Goal: Check status: Check status

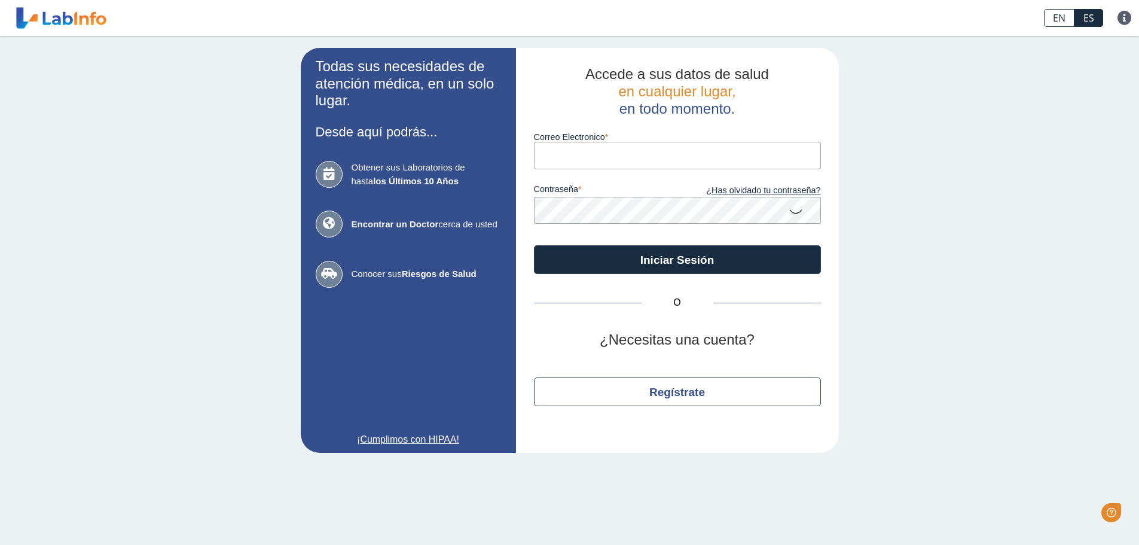
click at [580, 157] on input "Correo Electronico" at bounding box center [677, 155] width 287 height 27
type input "[EMAIL_ADDRESS][DOMAIN_NAME]"
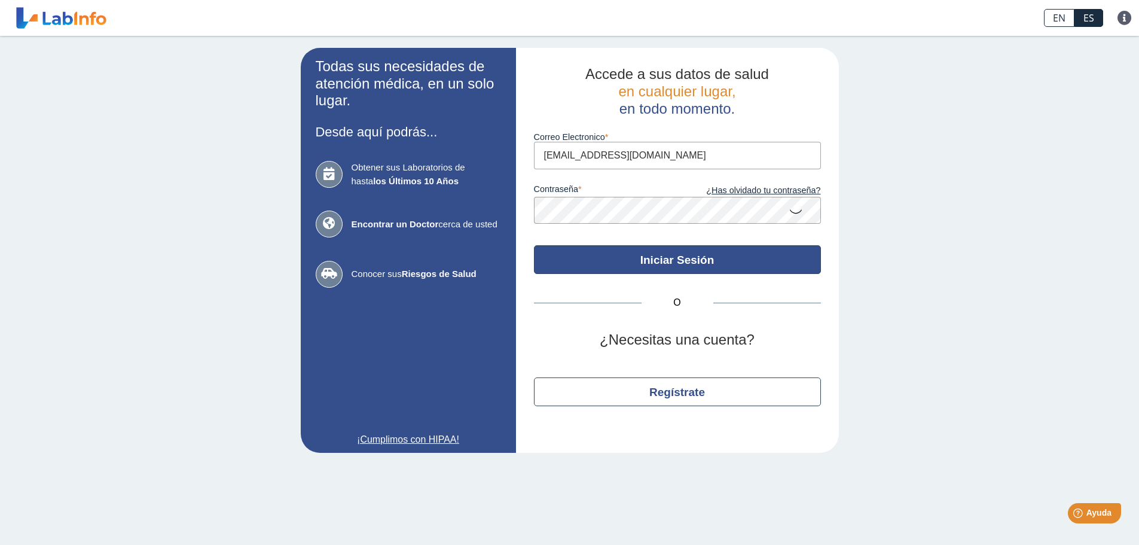
click at [754, 247] on button "Iniciar Sesión" at bounding box center [677, 259] width 287 height 29
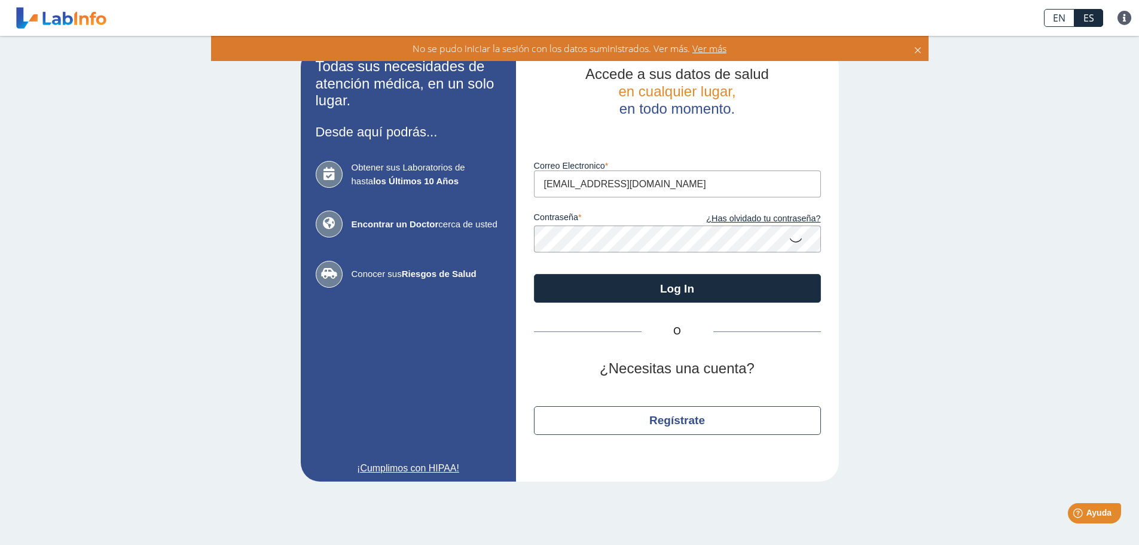
click at [796, 243] on icon at bounding box center [795, 239] width 14 height 23
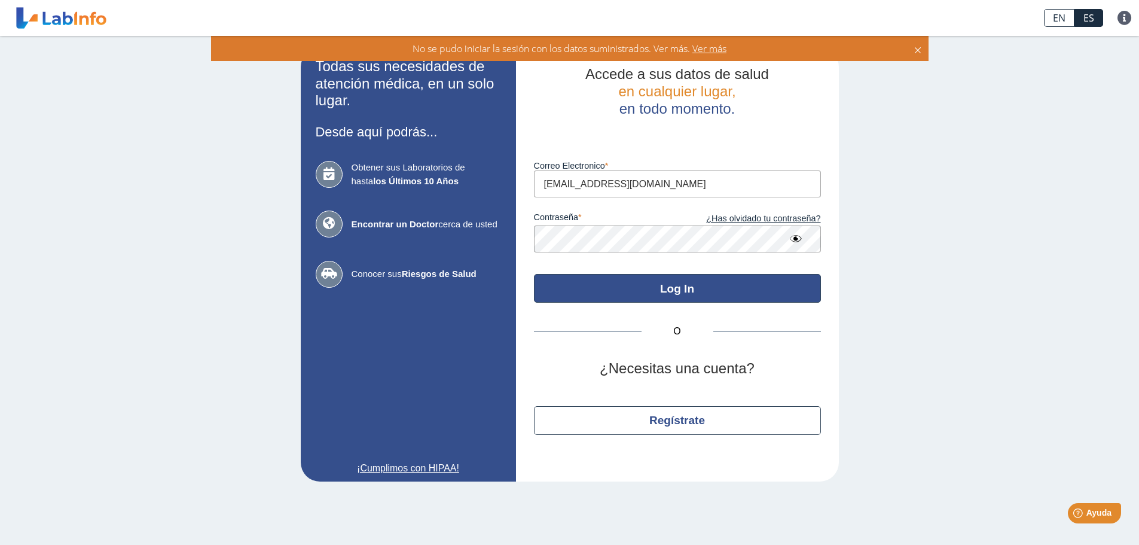
click at [723, 281] on button "Log In" at bounding box center [677, 288] width 287 height 29
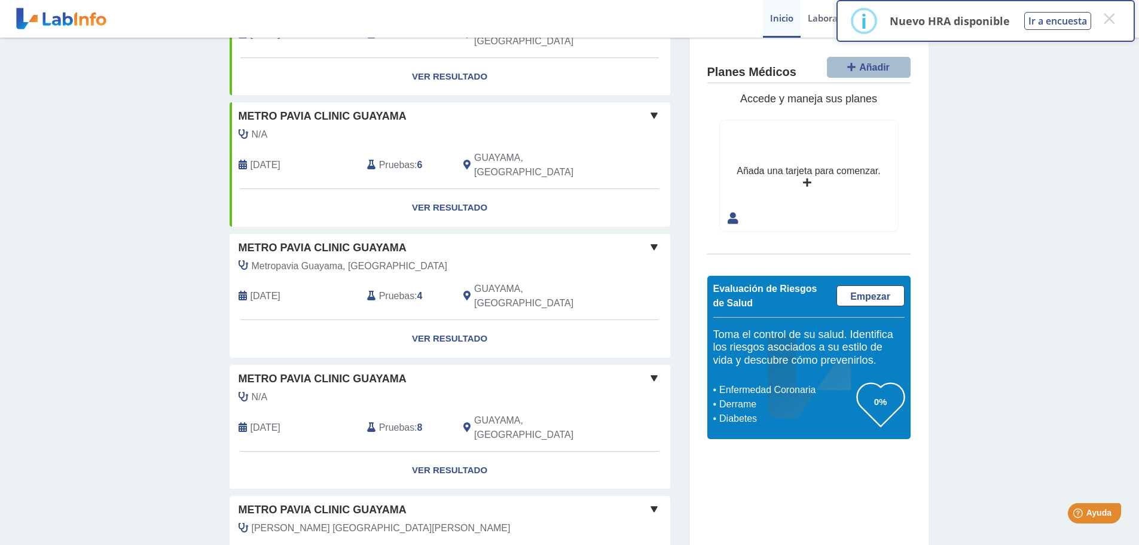
scroll to position [556, 0]
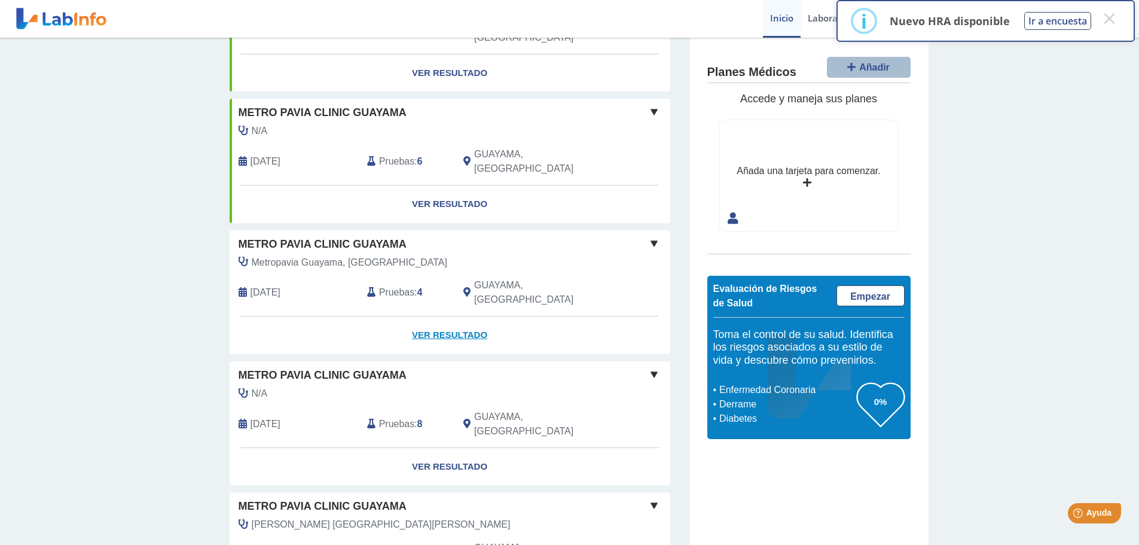
click at [441, 316] on link "Ver Resultado" at bounding box center [450, 335] width 441 height 38
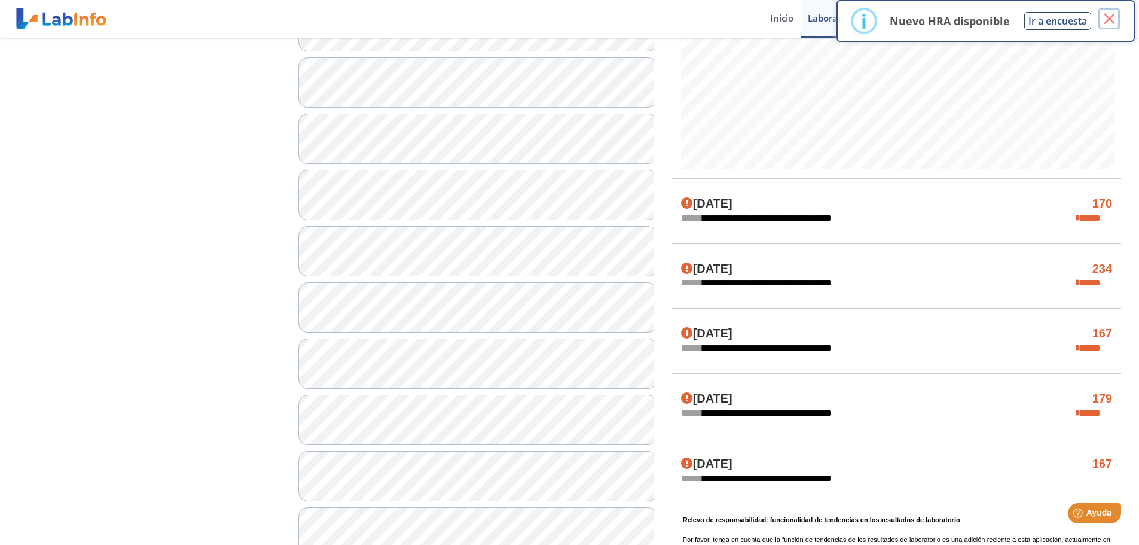
click at [1108, 17] on button "×" at bounding box center [1109, 19] width 22 height 22
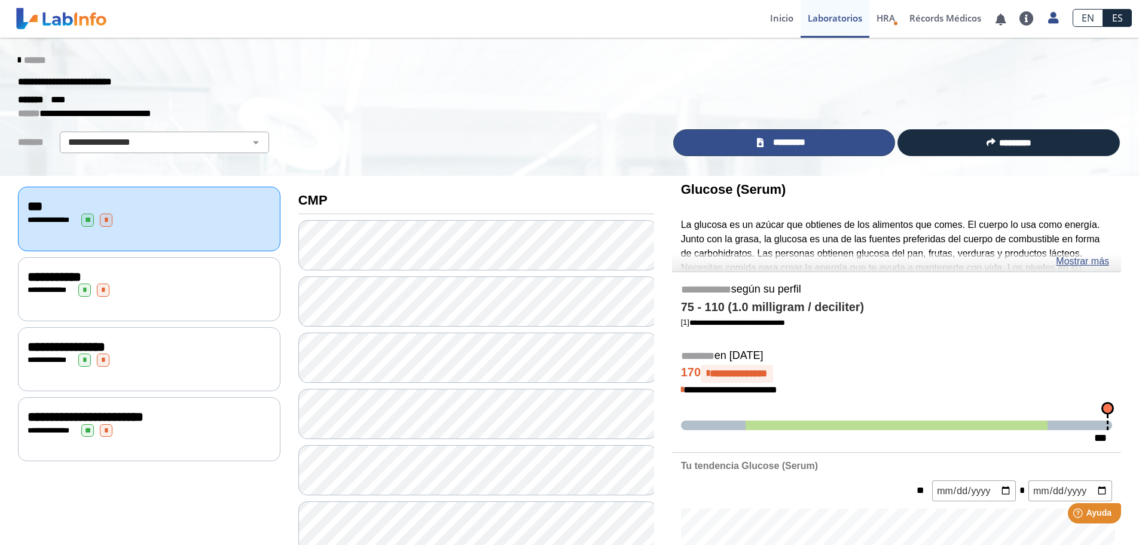
click at [808, 147] on span "*********" at bounding box center [789, 143] width 44 height 14
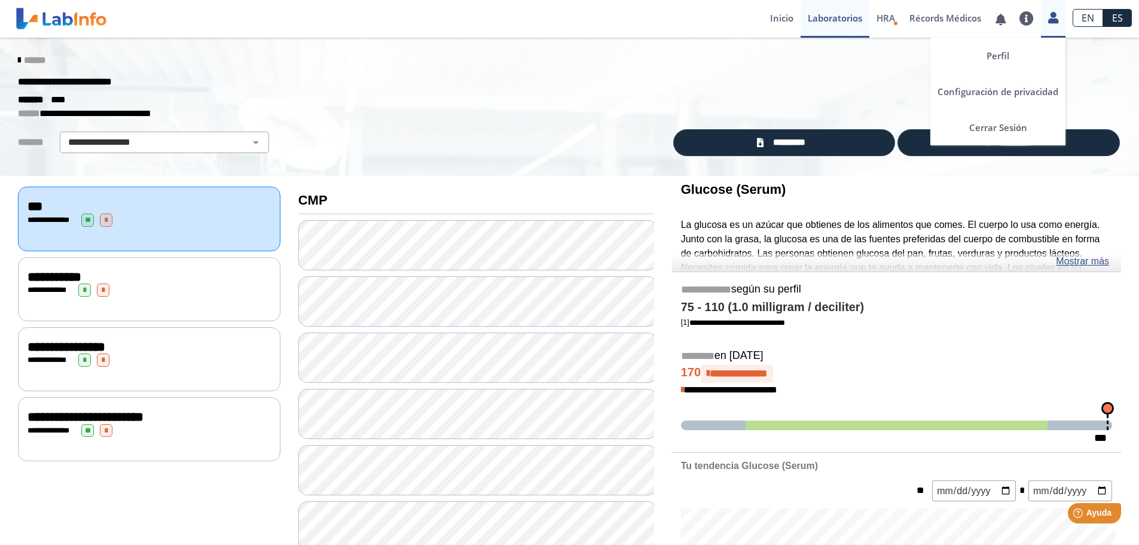
click at [1055, 17] on icon at bounding box center [1053, 17] width 10 height 9
click at [1004, 124] on link "Cerrar Sesión" at bounding box center [997, 127] width 135 height 36
